Goal: Task Accomplishment & Management: Use online tool/utility

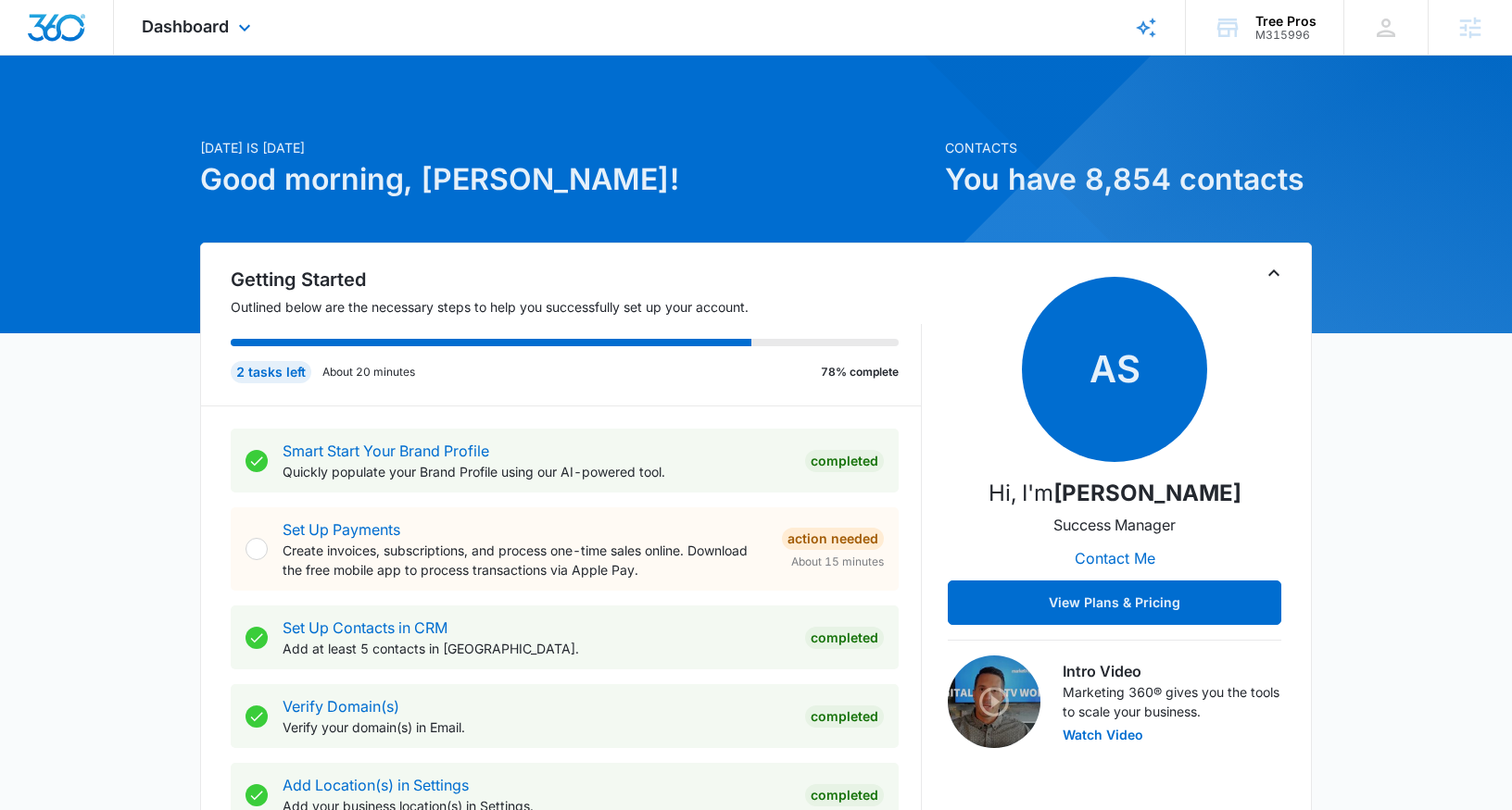
click at [193, 37] on div "Dashboard Apps Reputation Websites Forms CRM Email Social Payments POS Content …" at bounding box center [198, 27] width 170 height 55
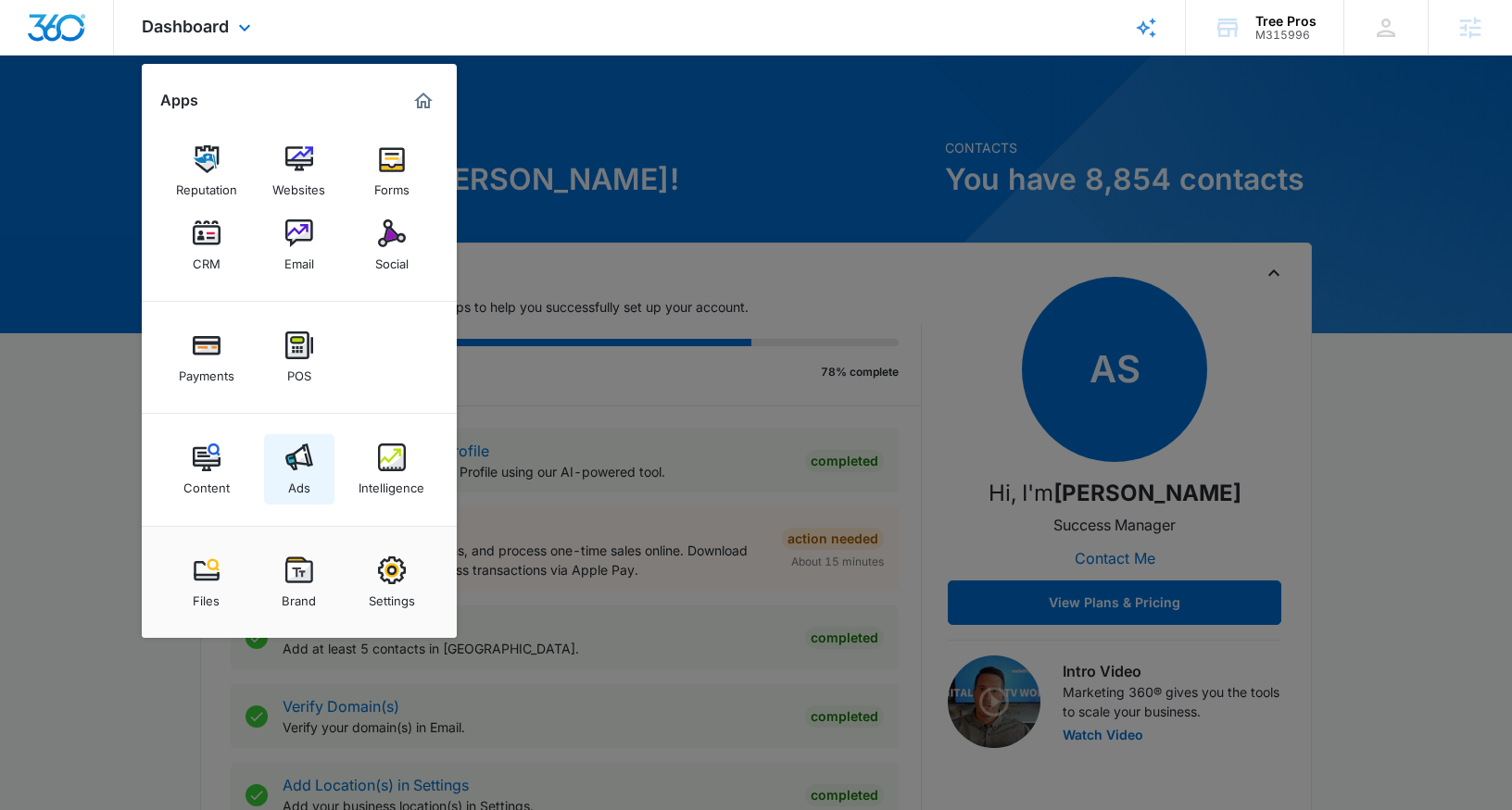
click at [314, 466] on link "Ads" at bounding box center [299, 470] width 71 height 71
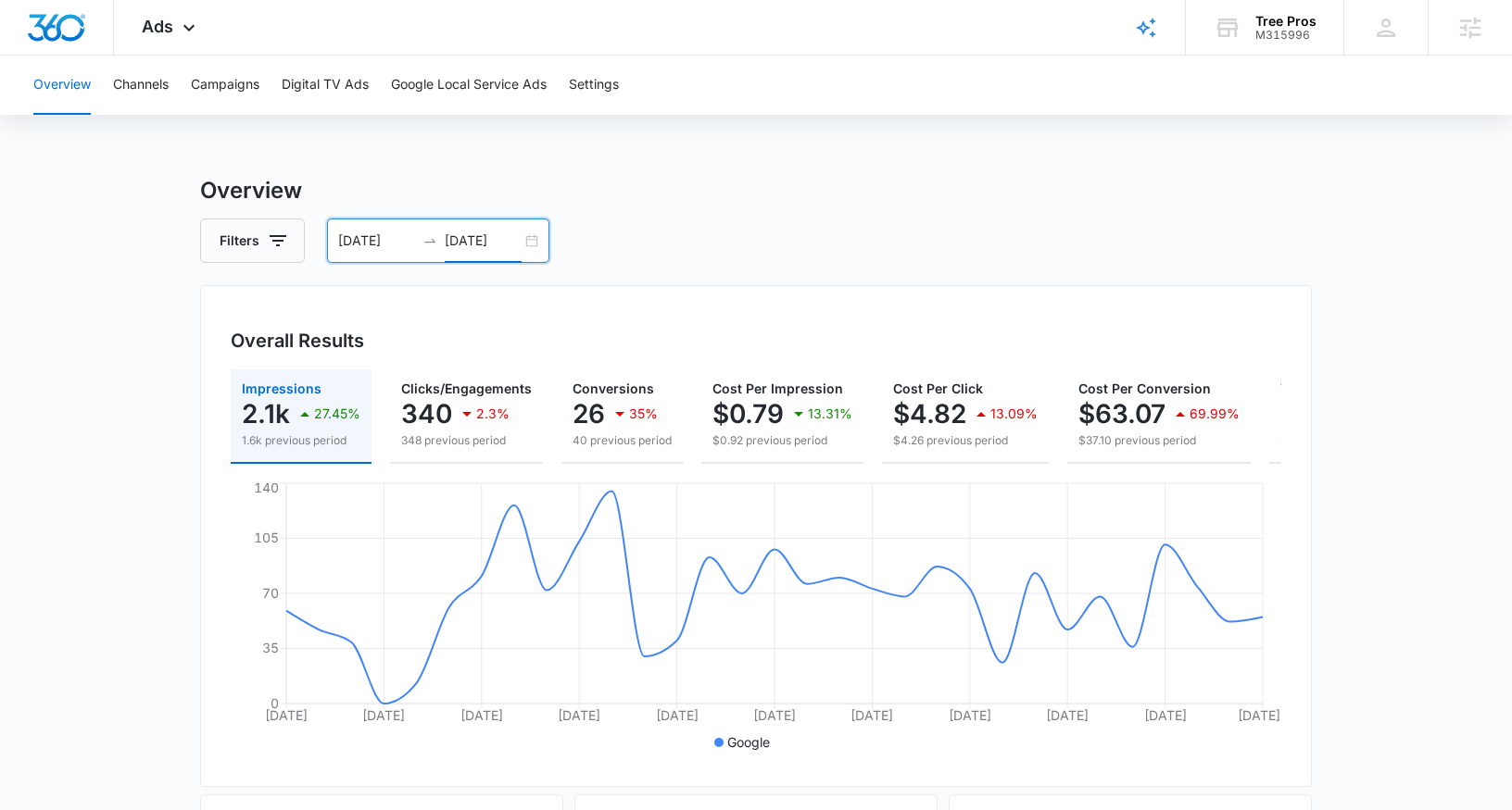
click at [500, 248] on input "08/14/2025" at bounding box center [483, 240] width 77 height 21
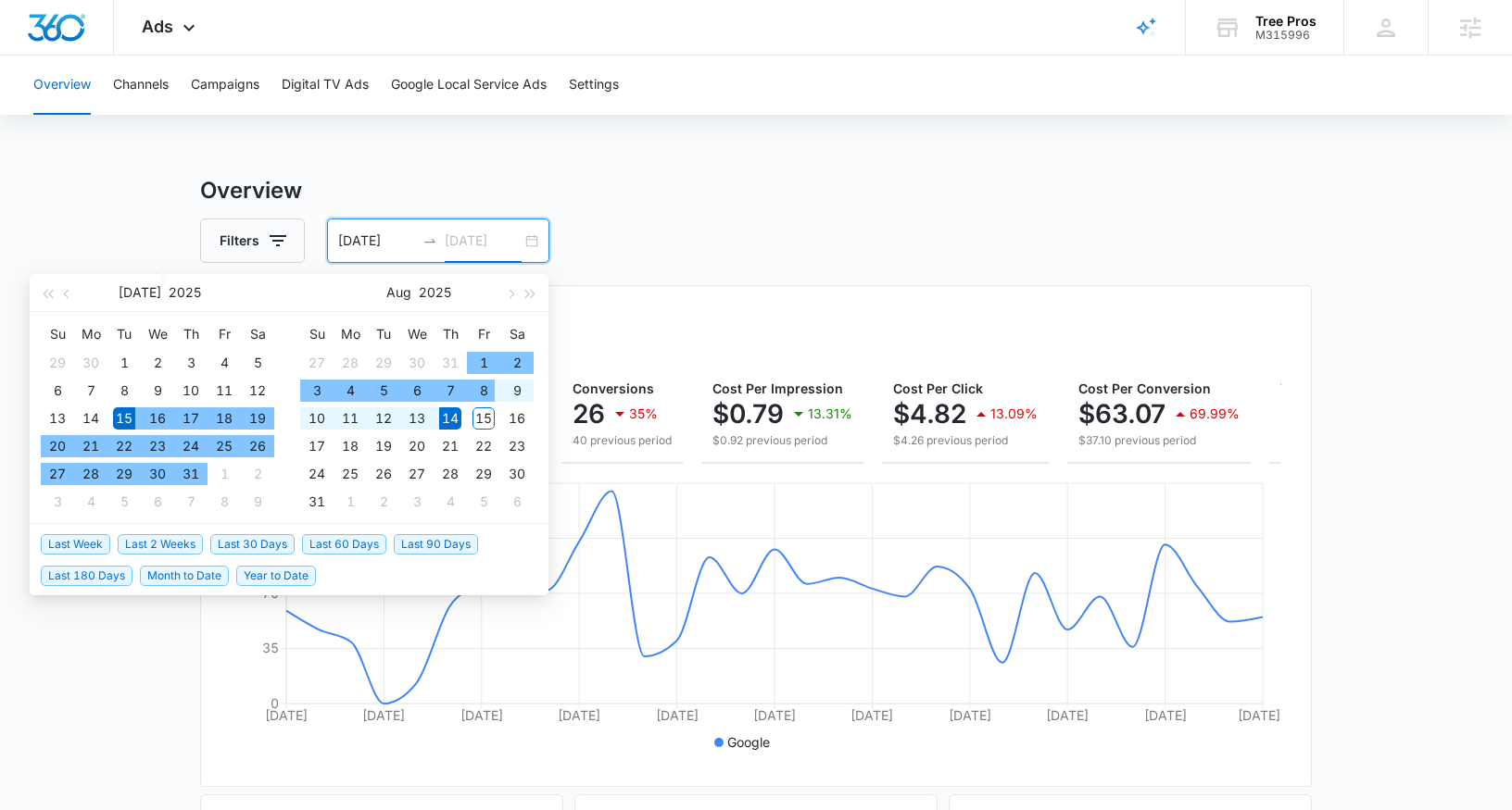
type input "08/14/2025"
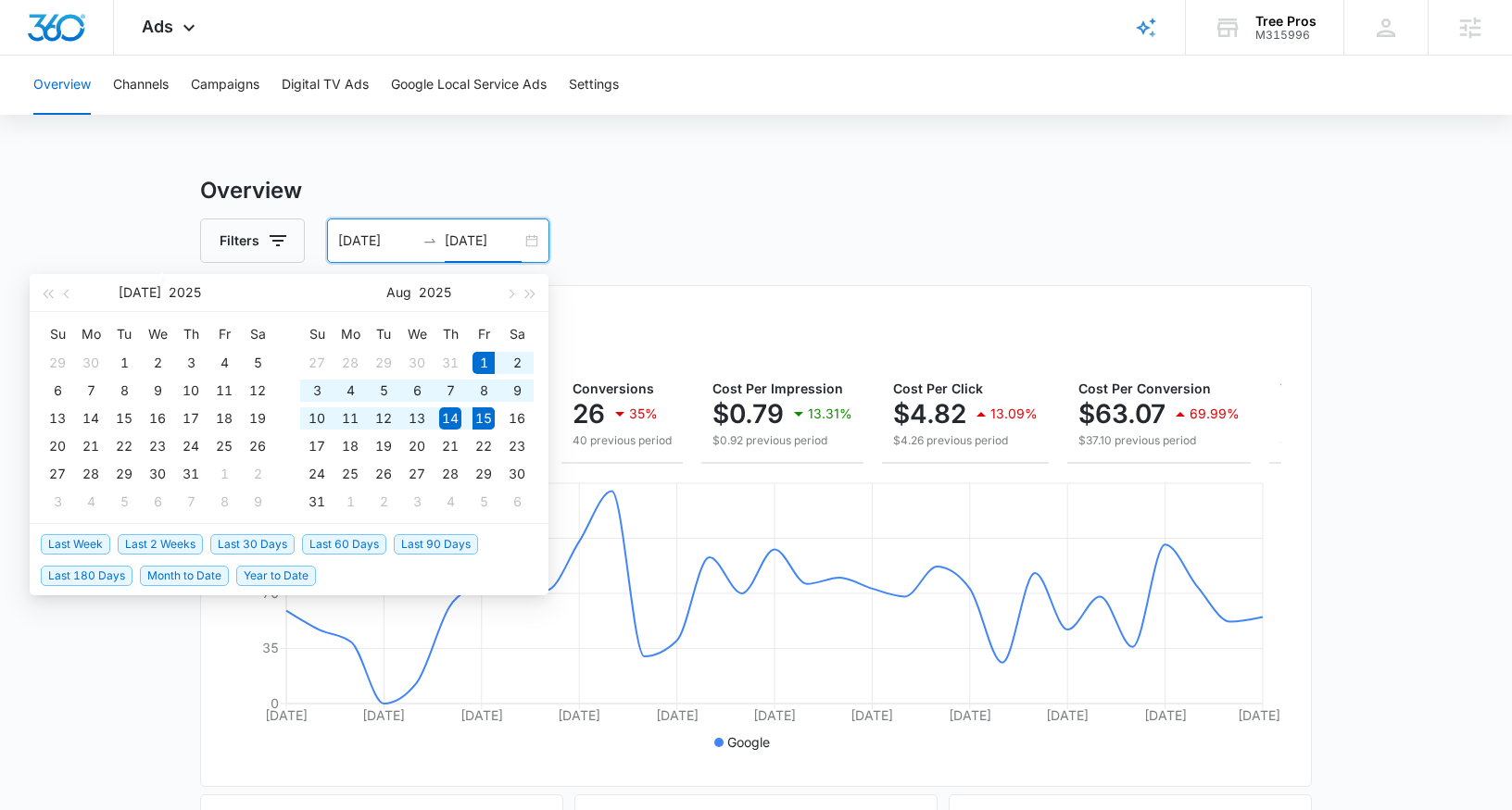
click at [157, 547] on span "Last 2 Weeks" at bounding box center [160, 544] width 85 height 21
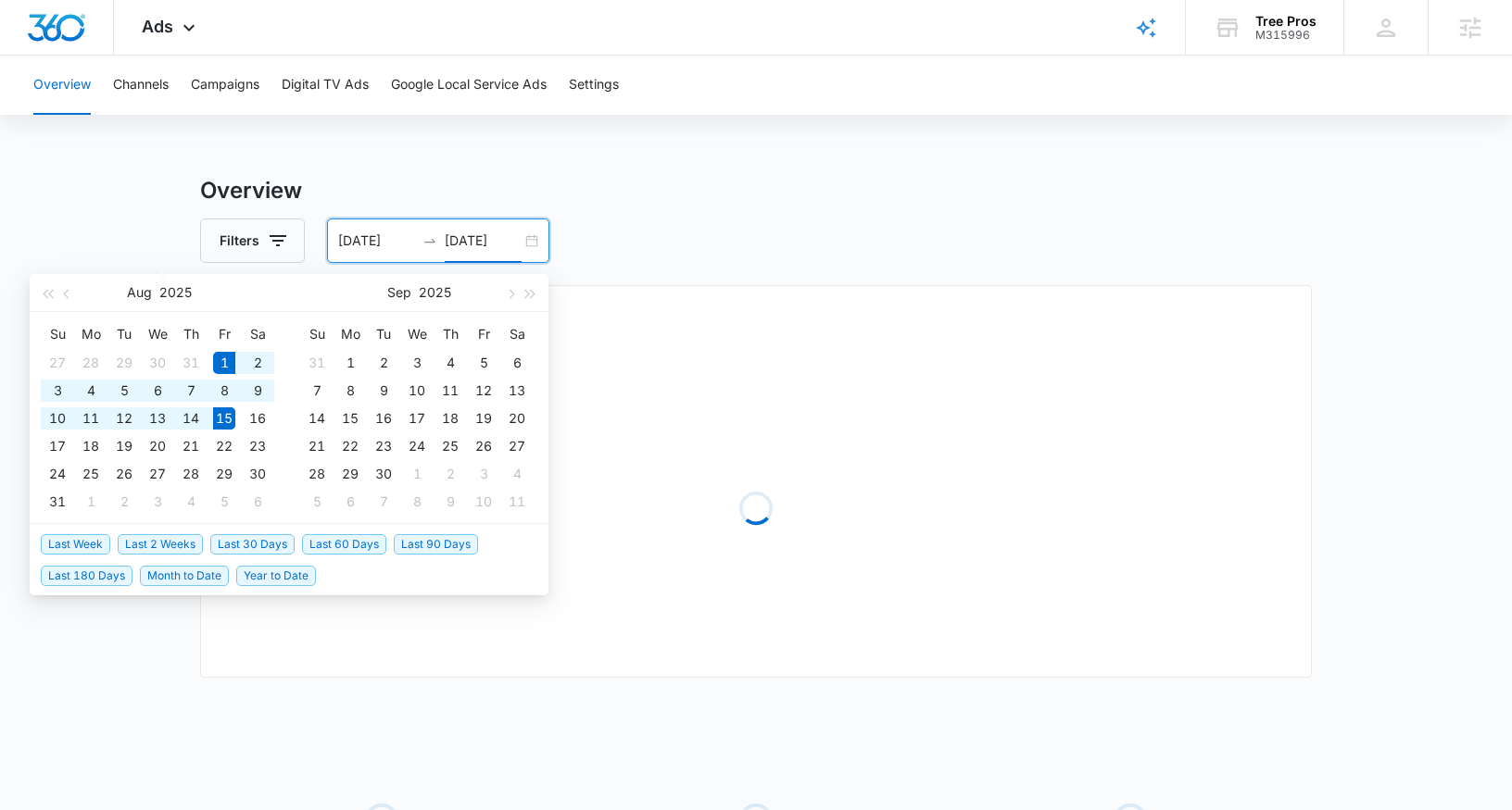
type input "08/01/2025"
type input "08/15/2025"
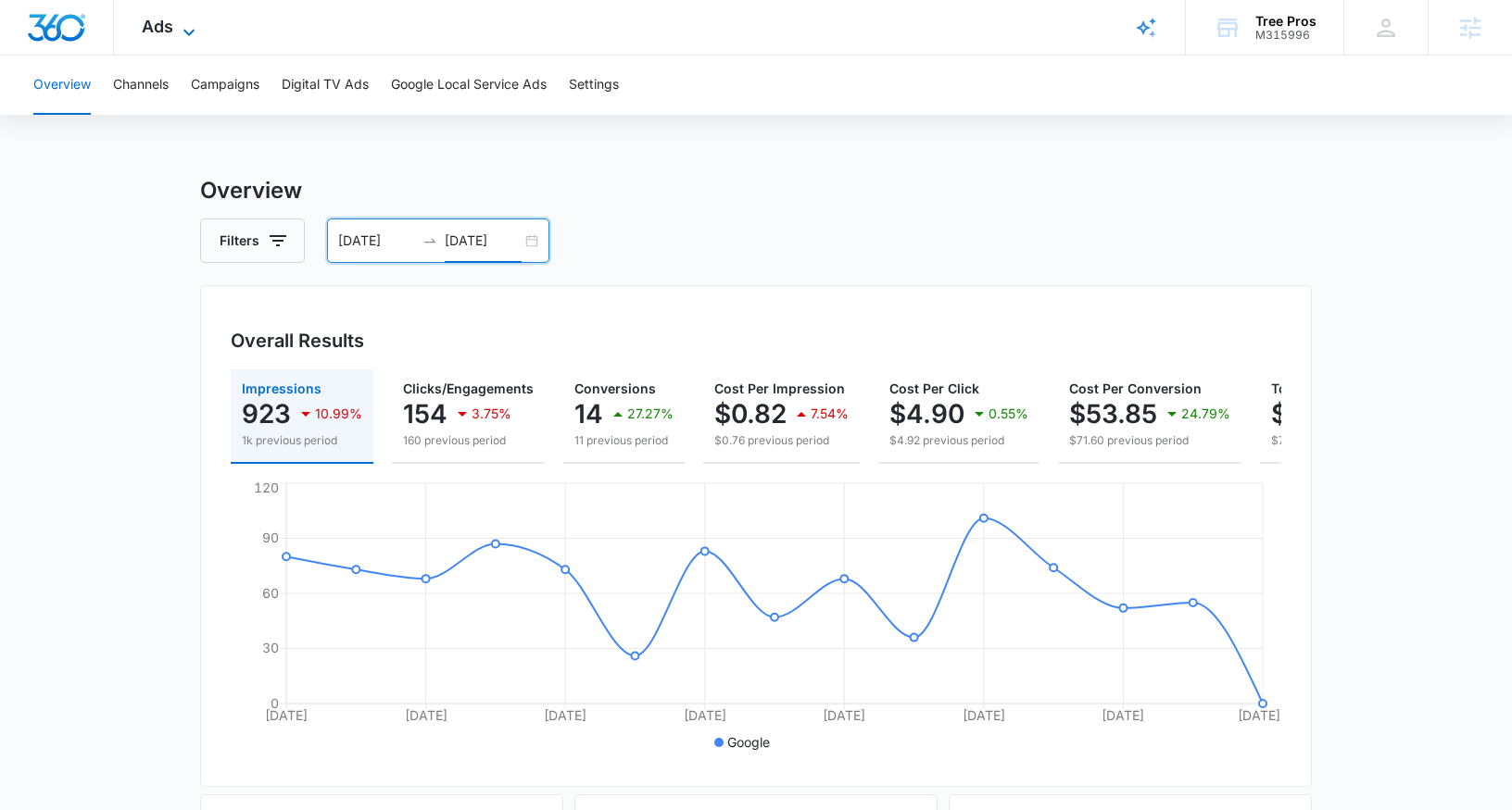
click at [171, 27] on span "Ads" at bounding box center [157, 26] width 31 height 20
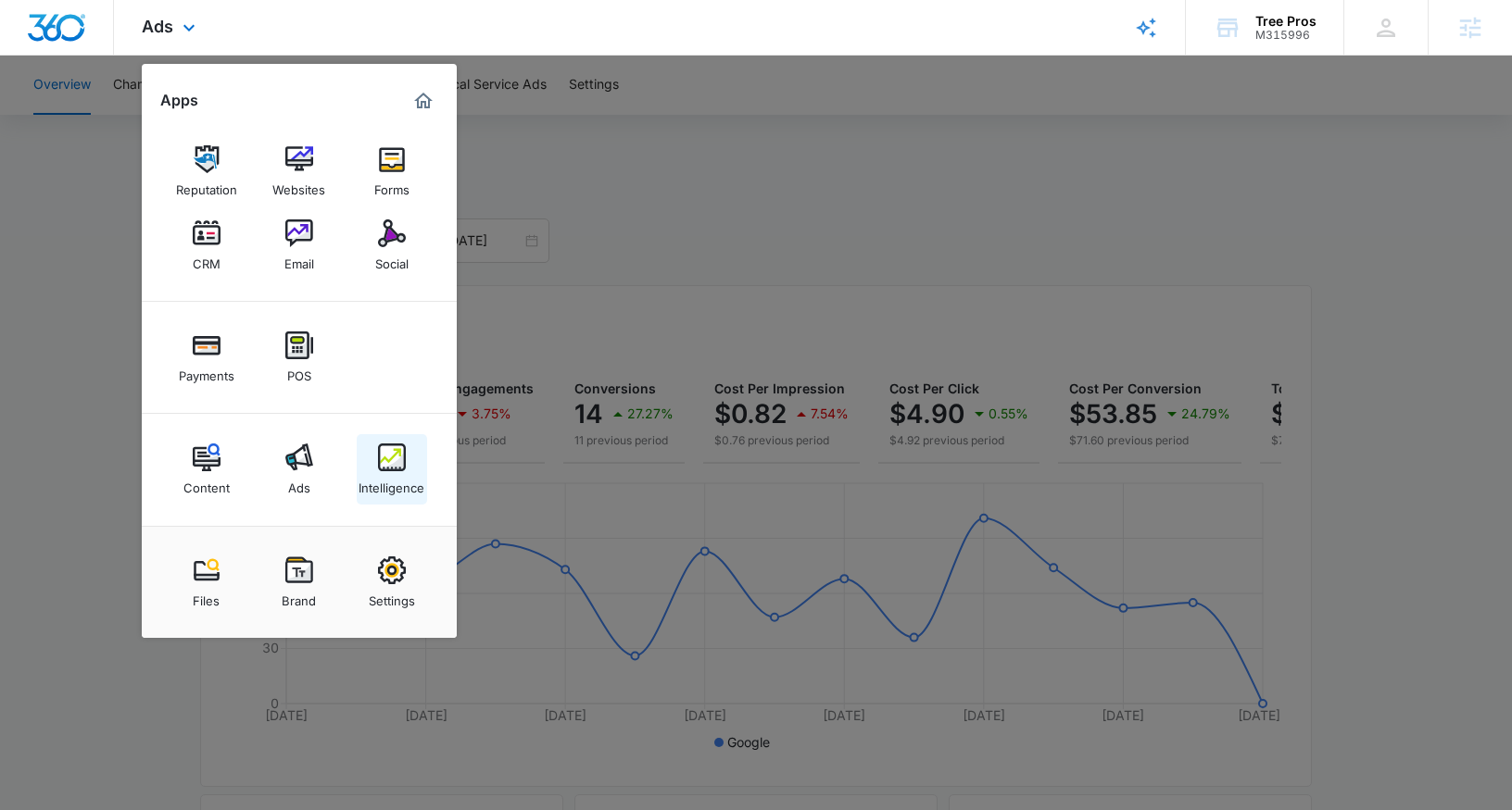
click at [378, 462] on img at bounding box center [391, 457] width 27 height 27
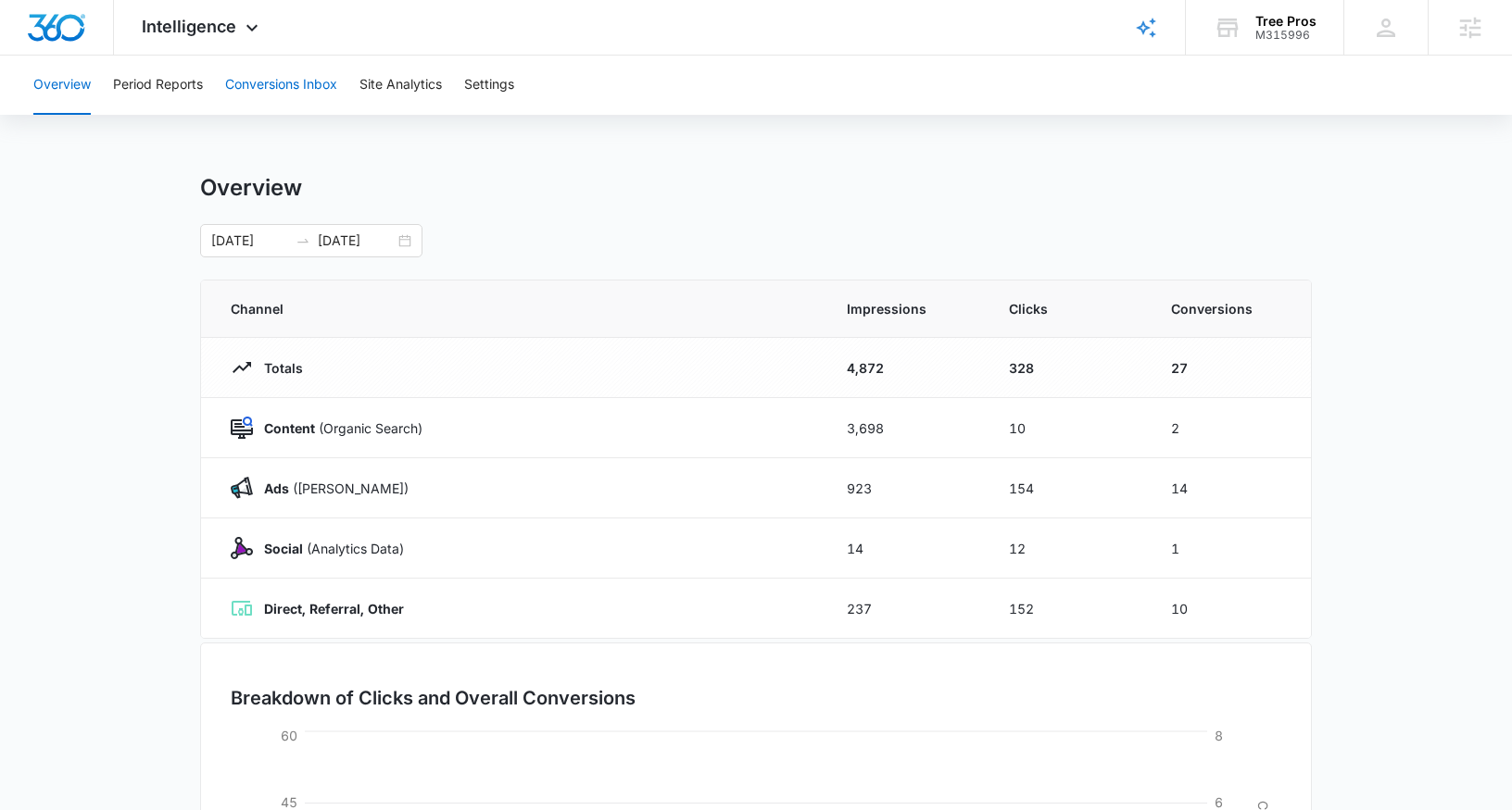
click at [273, 83] on button "Conversions Inbox" at bounding box center [281, 85] width 112 height 59
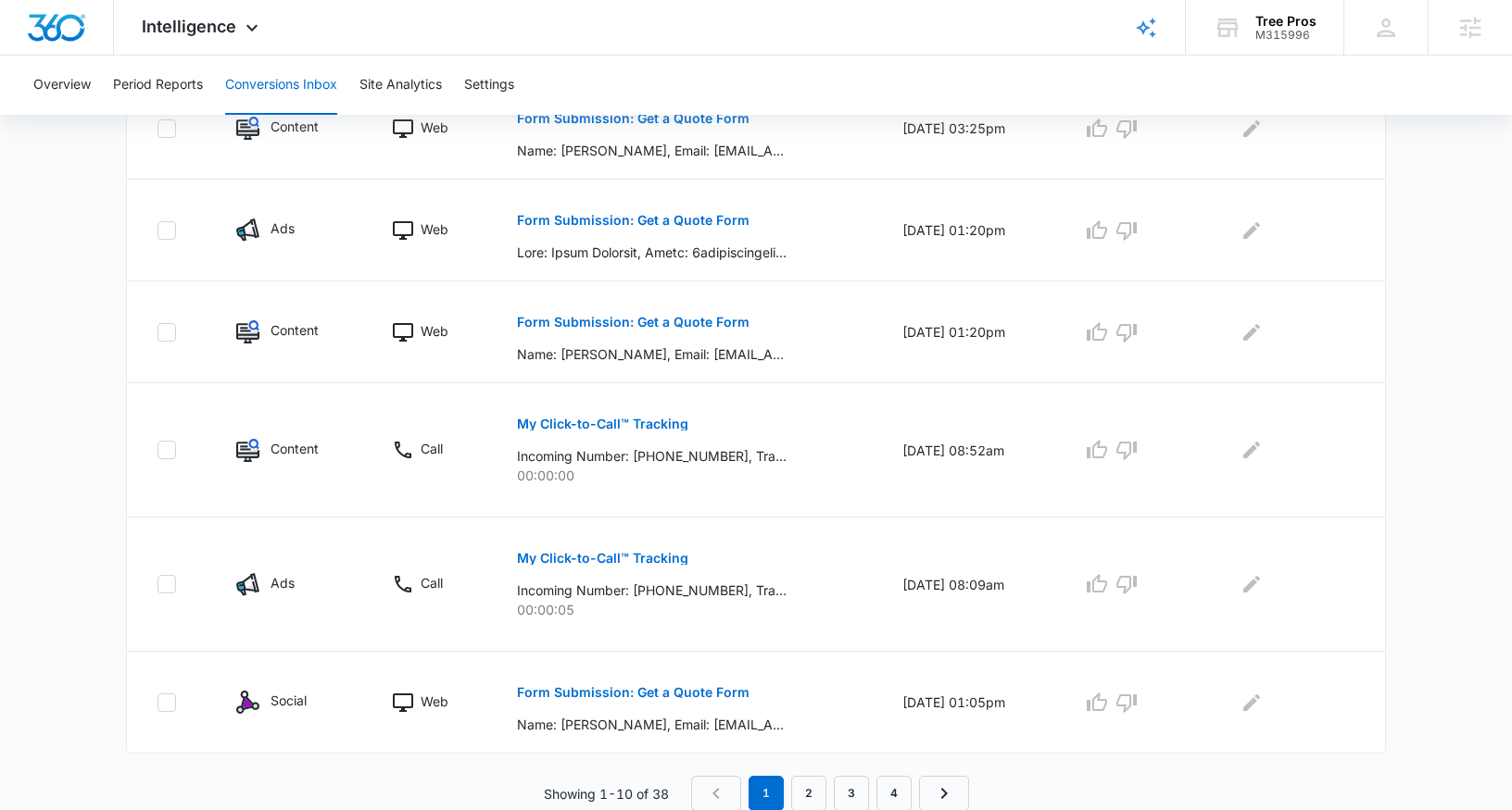
scroll to position [946, 0]
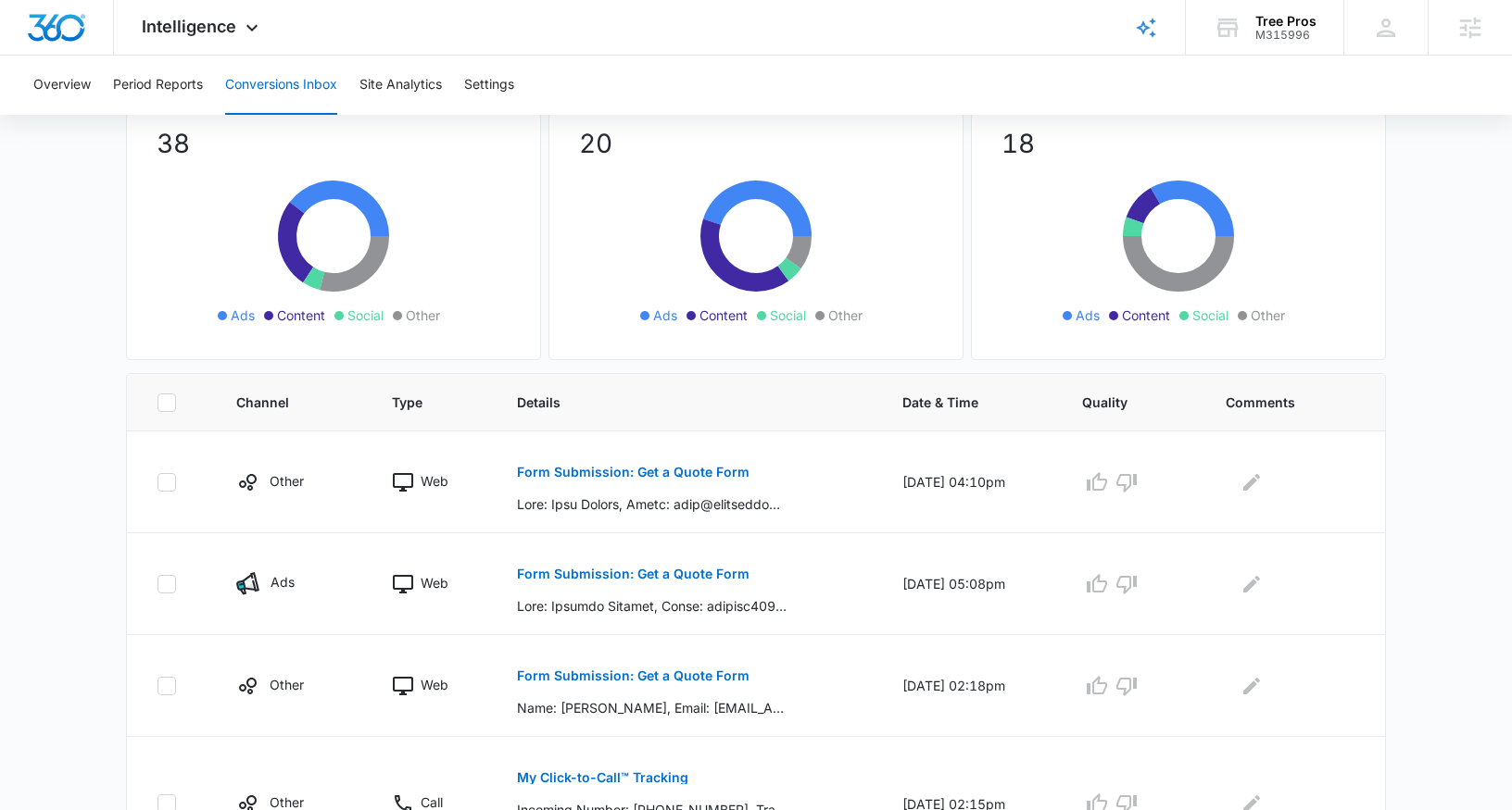
scroll to position [86, 0]
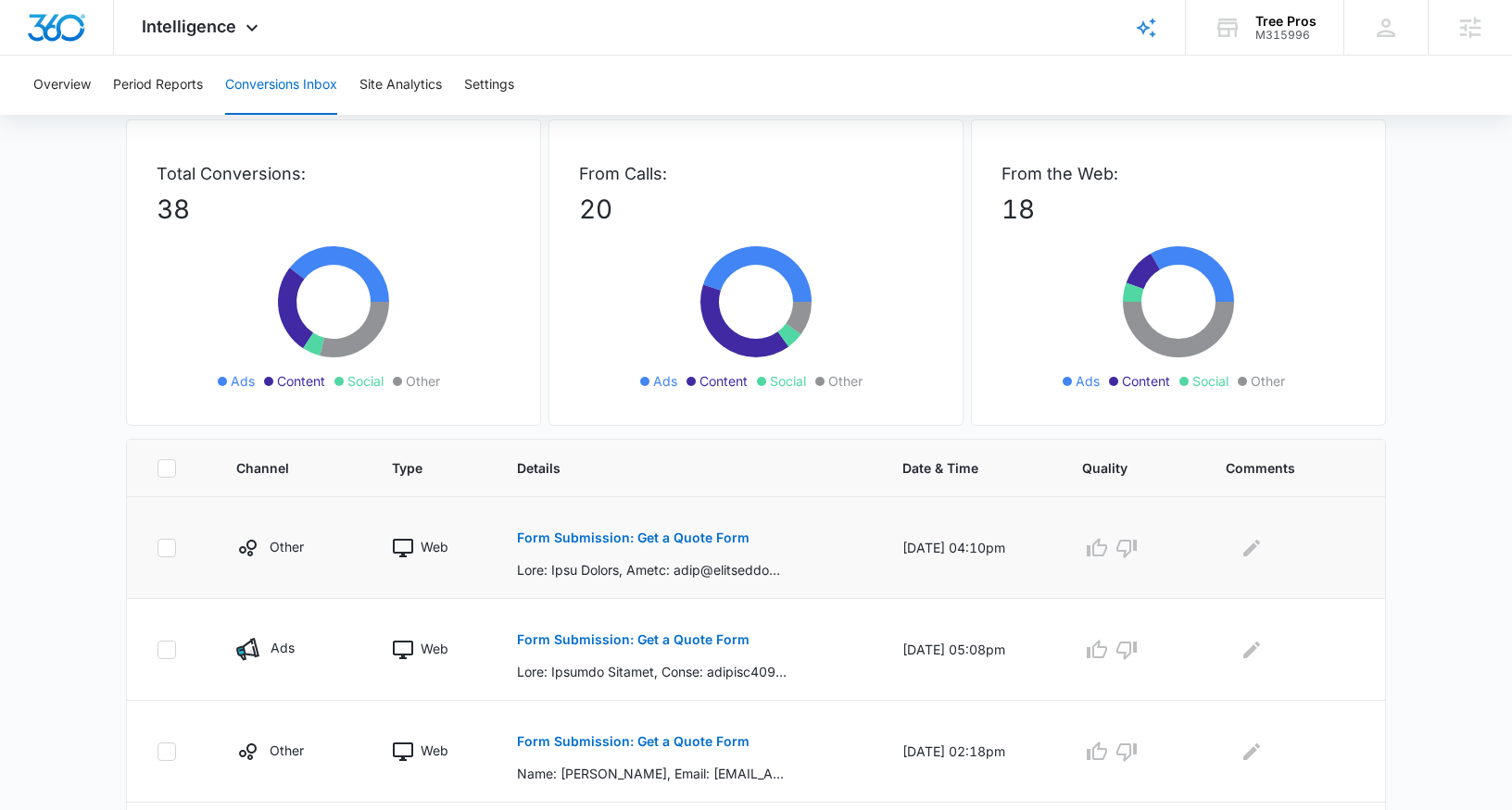
click at [535, 534] on p "Form Submission: Get a Quote Form" at bounding box center [633, 537] width 233 height 13
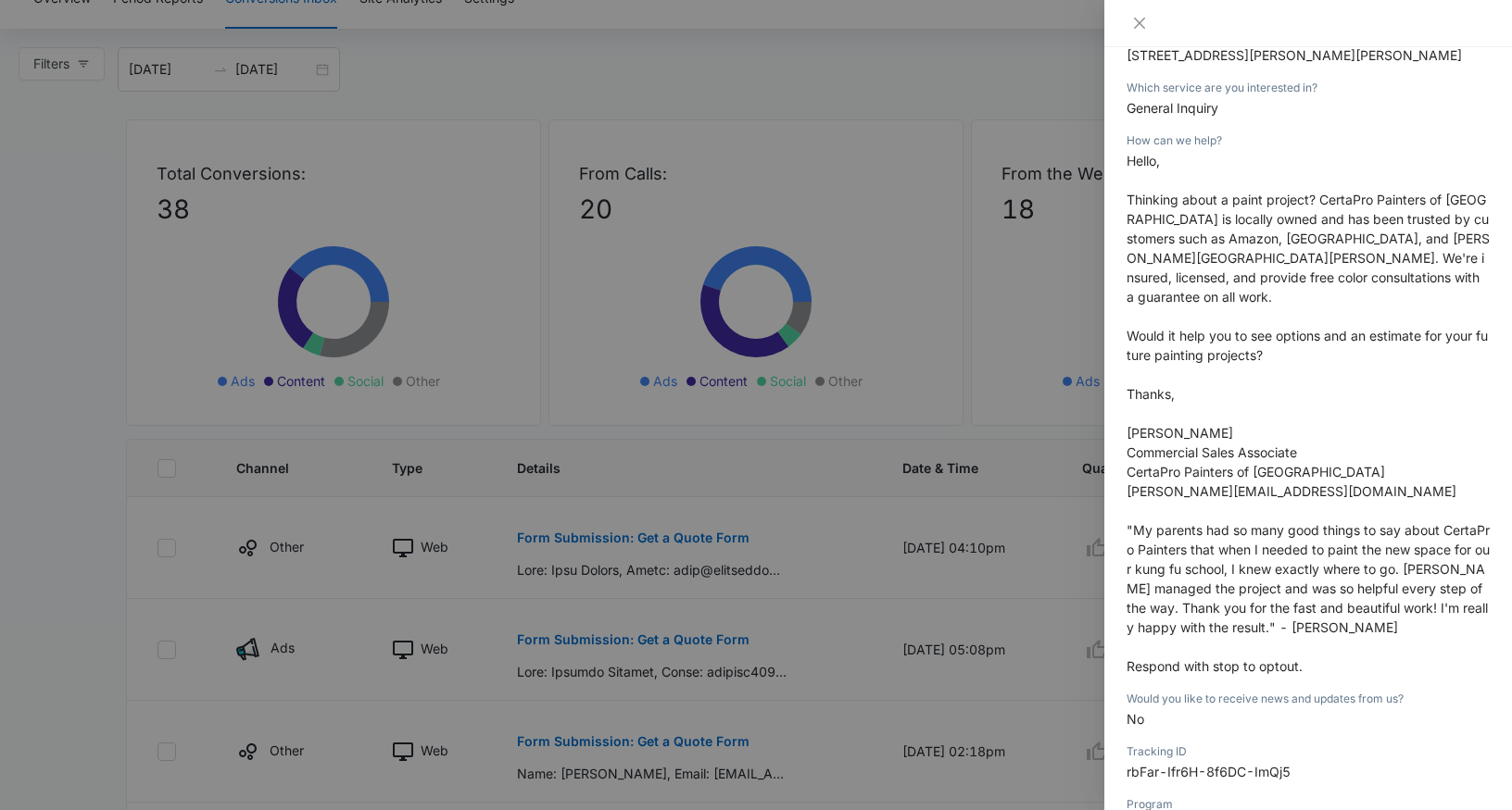
scroll to position [438, 0]
click at [1133, 22] on icon "close" at bounding box center [1139, 23] width 15 height 15
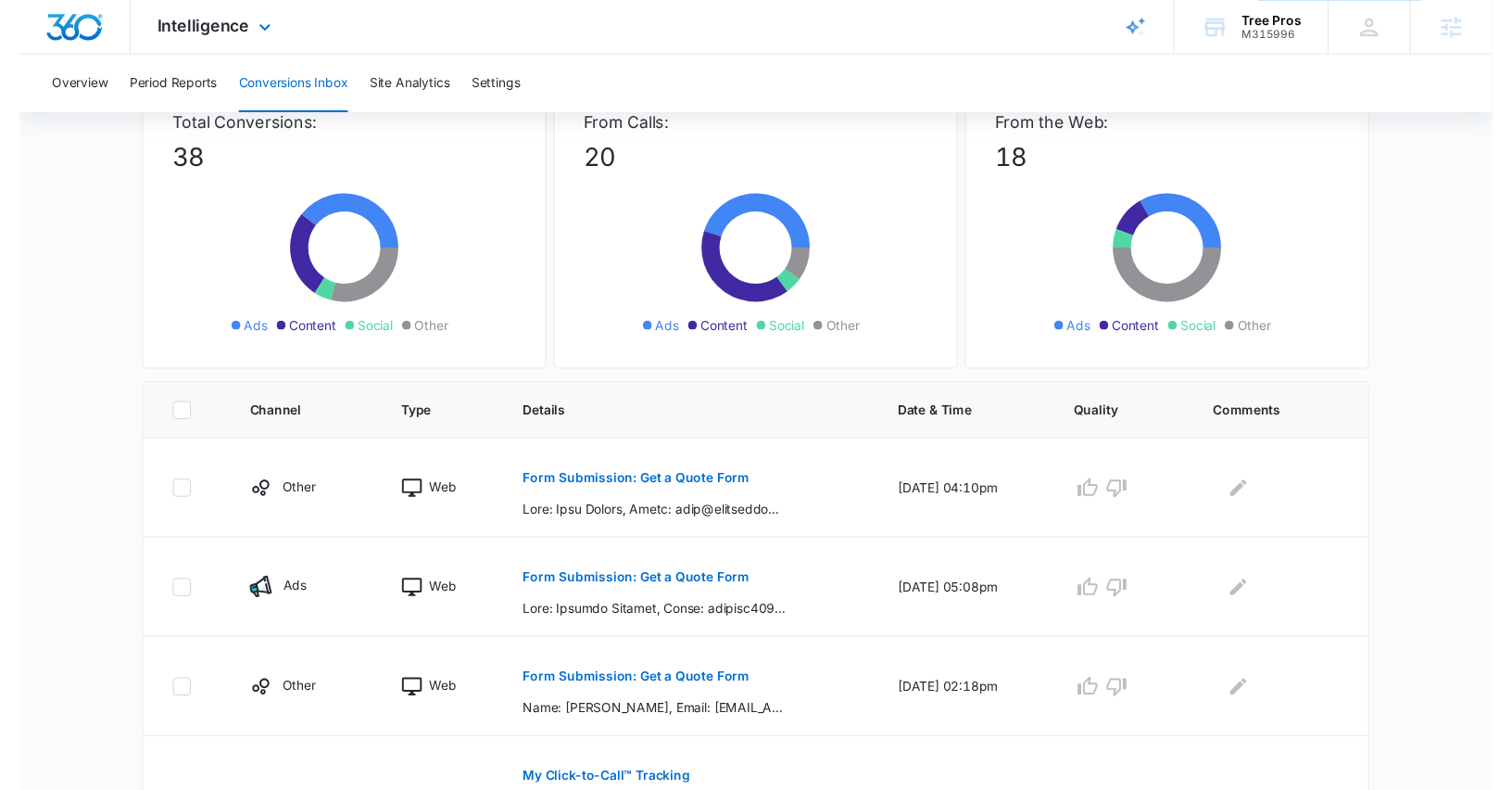
scroll to position [0, 0]
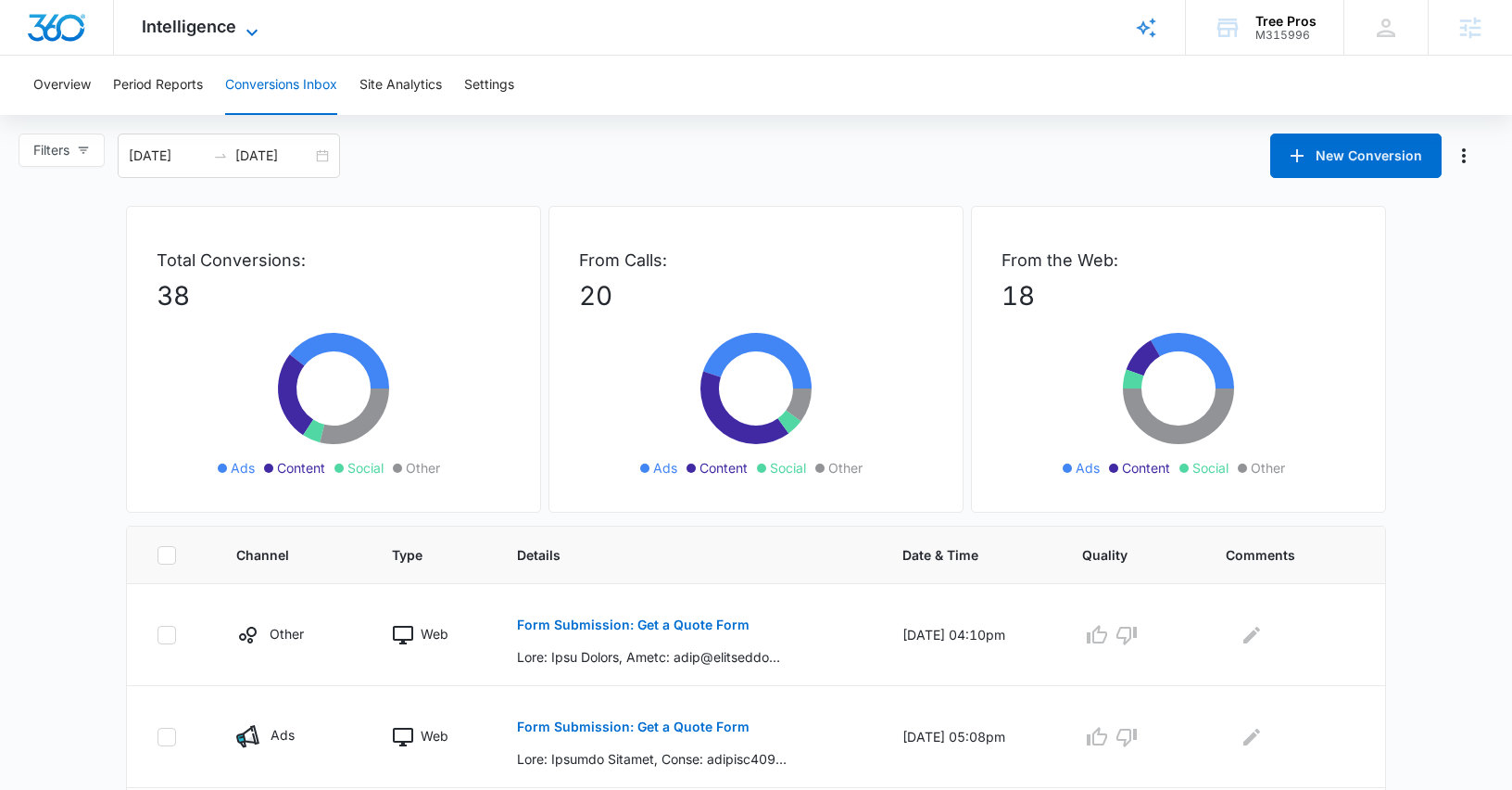
click at [185, 32] on span "Intelligence" at bounding box center [188, 26] width 94 height 20
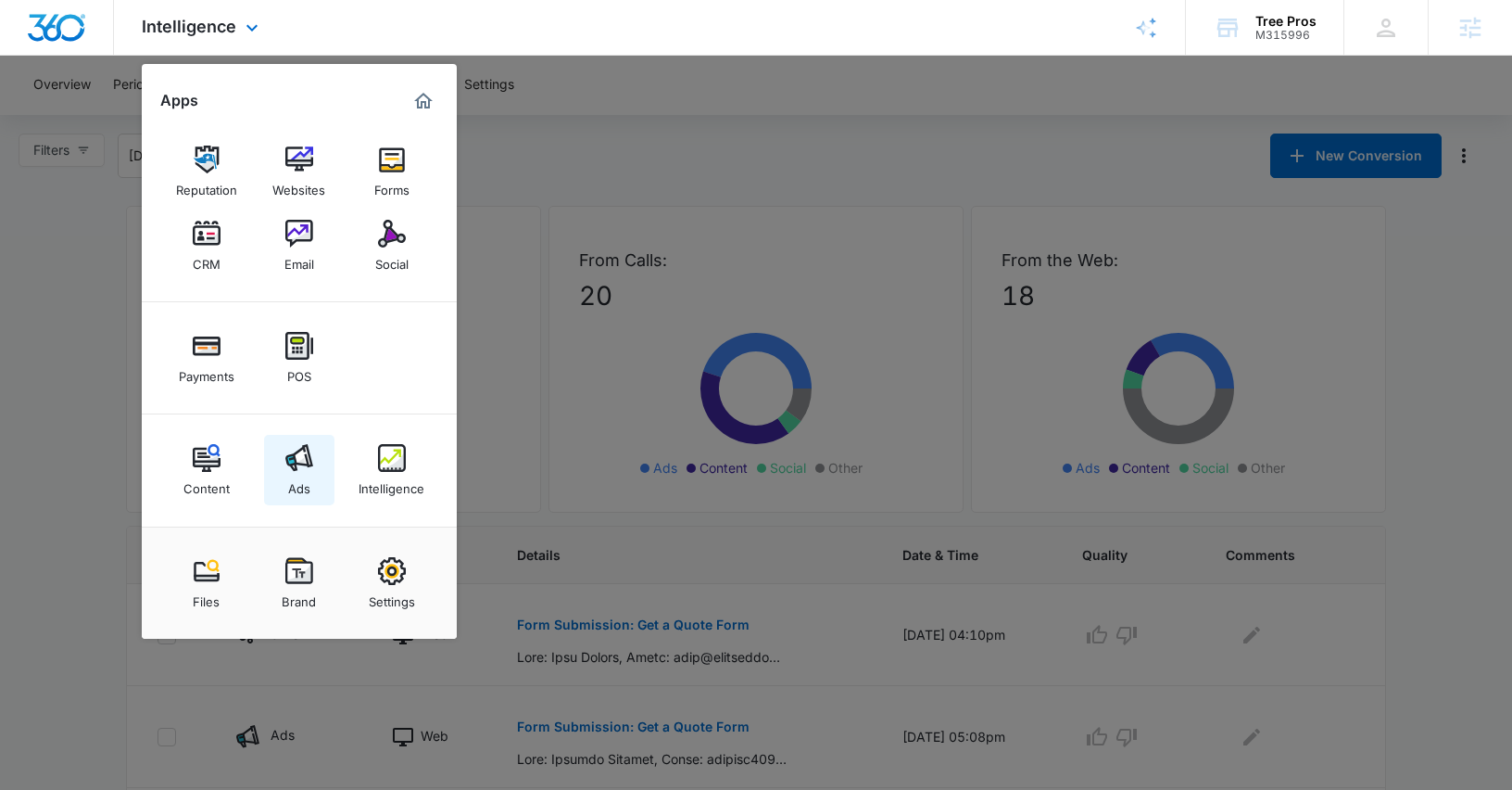
click at [268, 448] on link "Ads" at bounding box center [299, 470] width 71 height 71
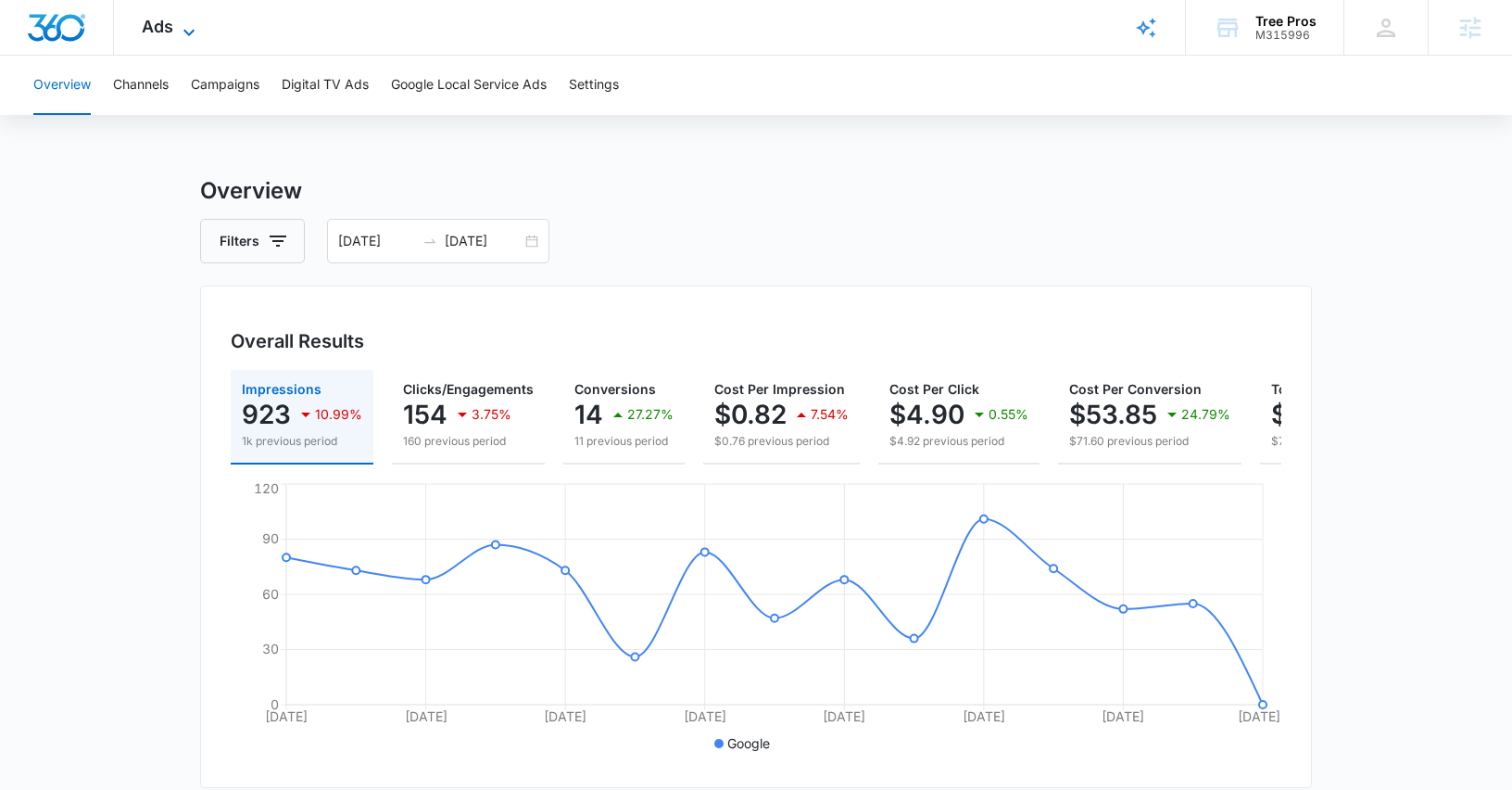
click at [155, 17] on span "Ads" at bounding box center [157, 26] width 31 height 20
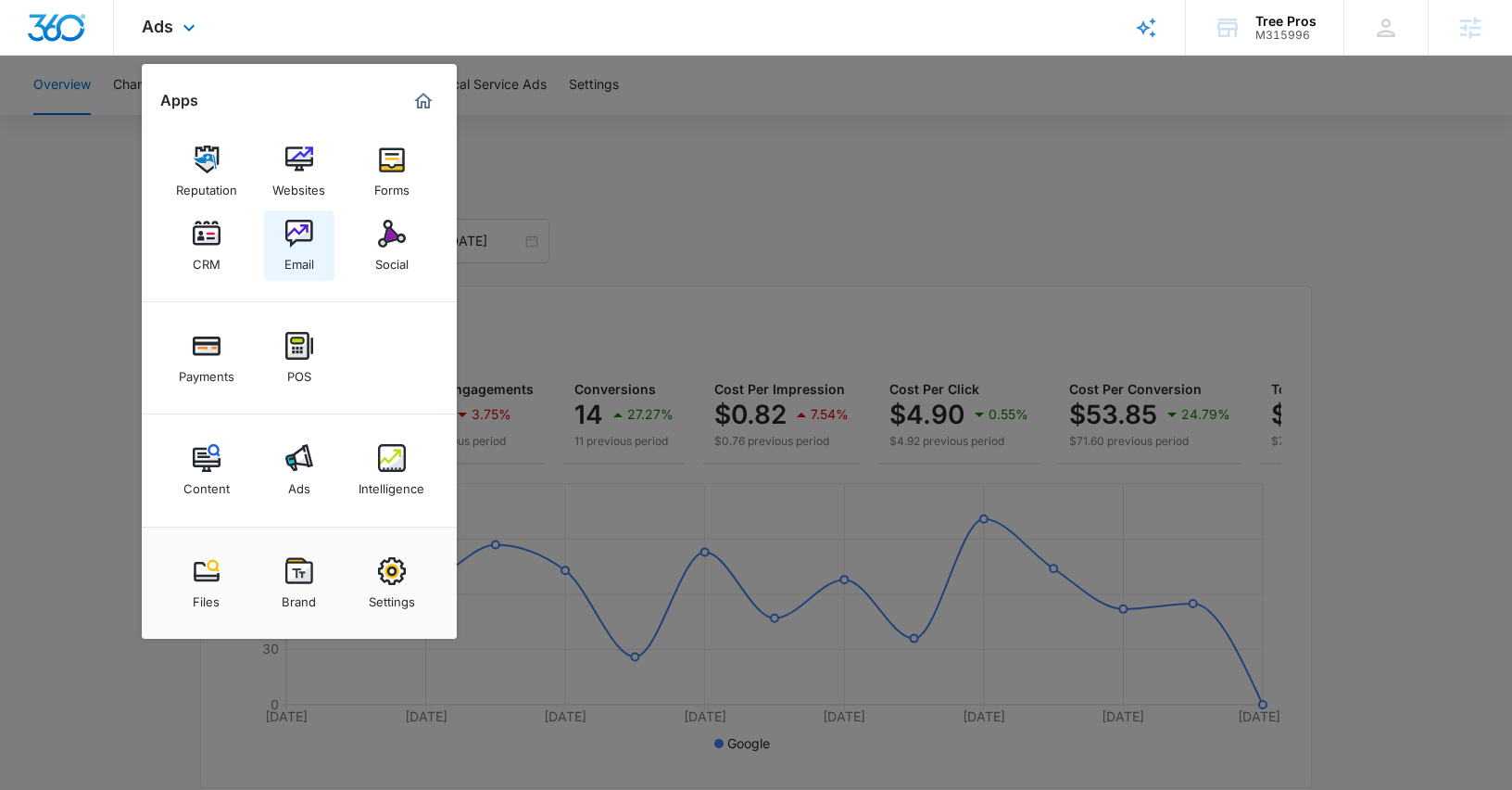
click at [291, 233] on img at bounding box center [299, 234] width 27 height 27
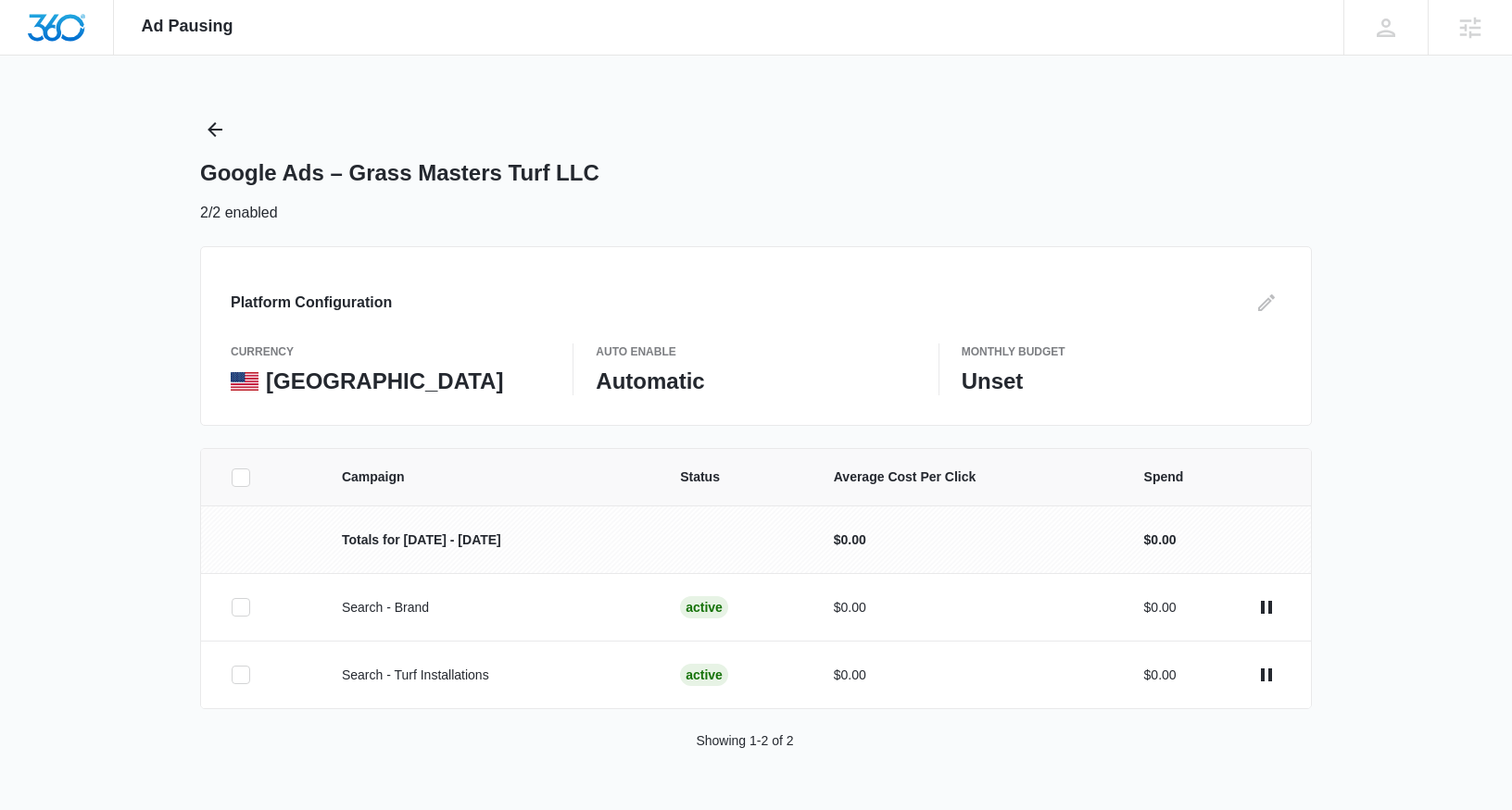
click at [1008, 175] on div "Google Ads – Grass Masters Turf LLC" at bounding box center [756, 173] width 1112 height 27
